Goal: Information Seeking & Learning: Learn about a topic

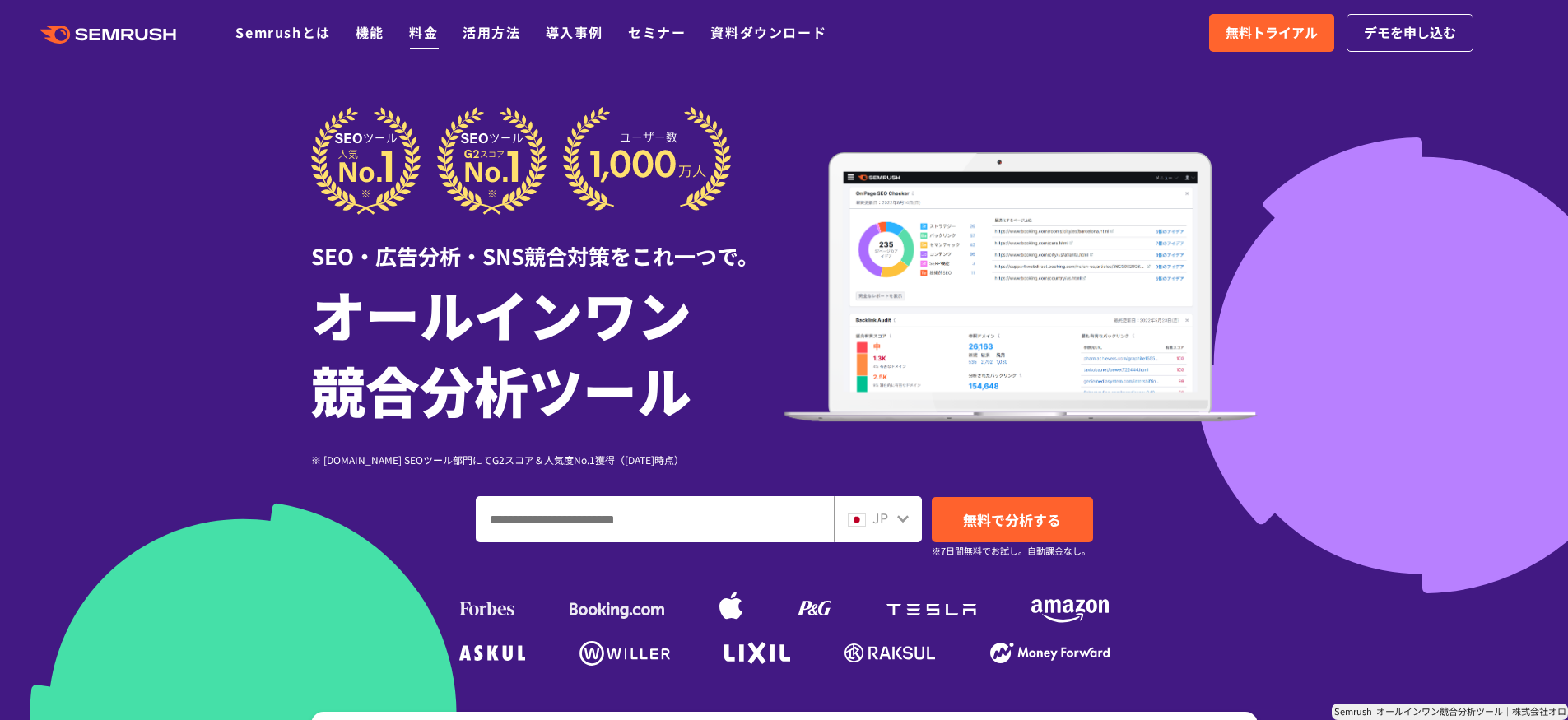
click at [422, 36] on link "料金" at bounding box center [423, 32] width 29 height 20
